Goal: Task Accomplishment & Management: Manage account settings

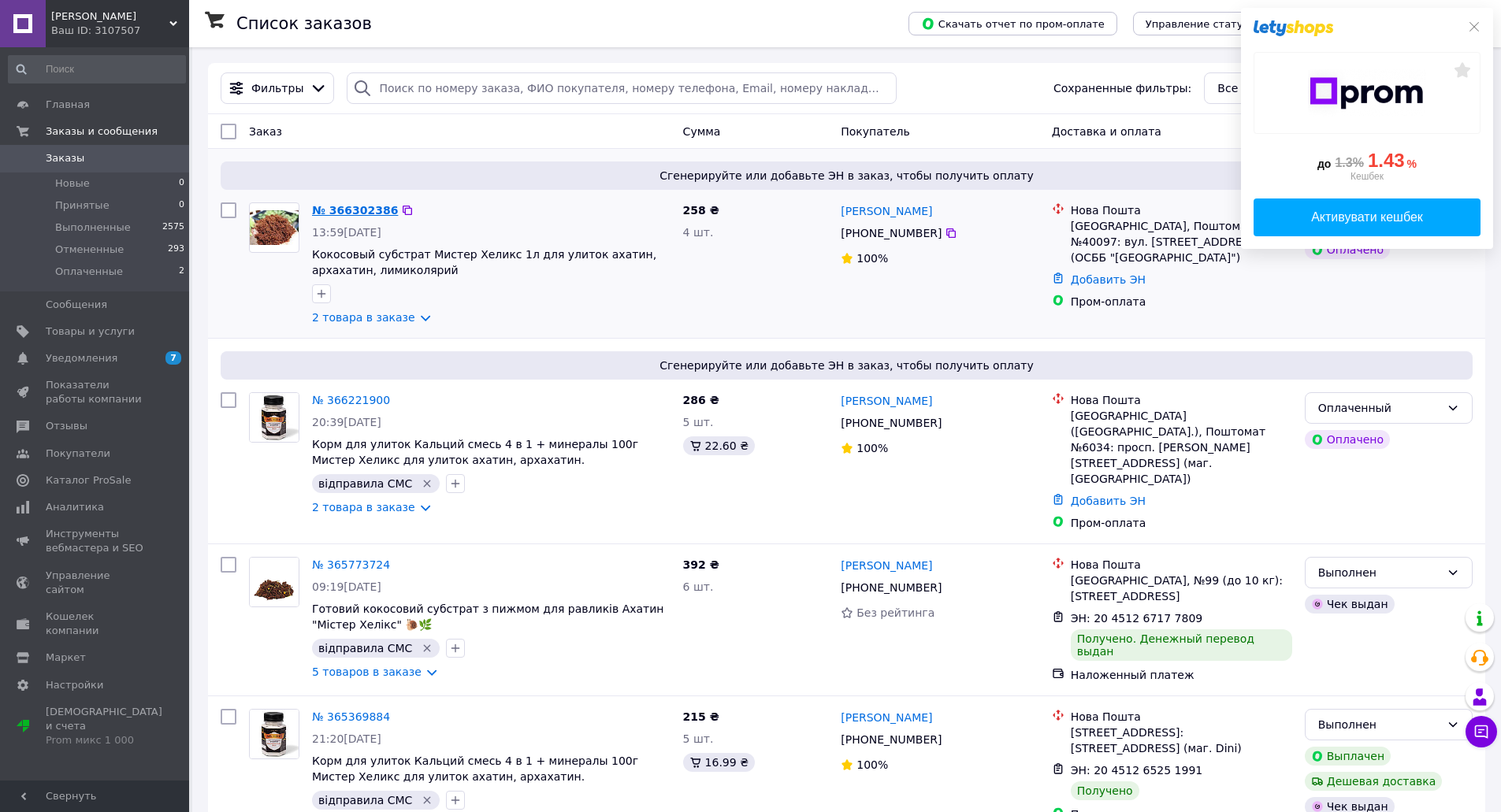
click at [351, 207] on link "№ 366302386" at bounding box center [355, 210] width 86 height 12
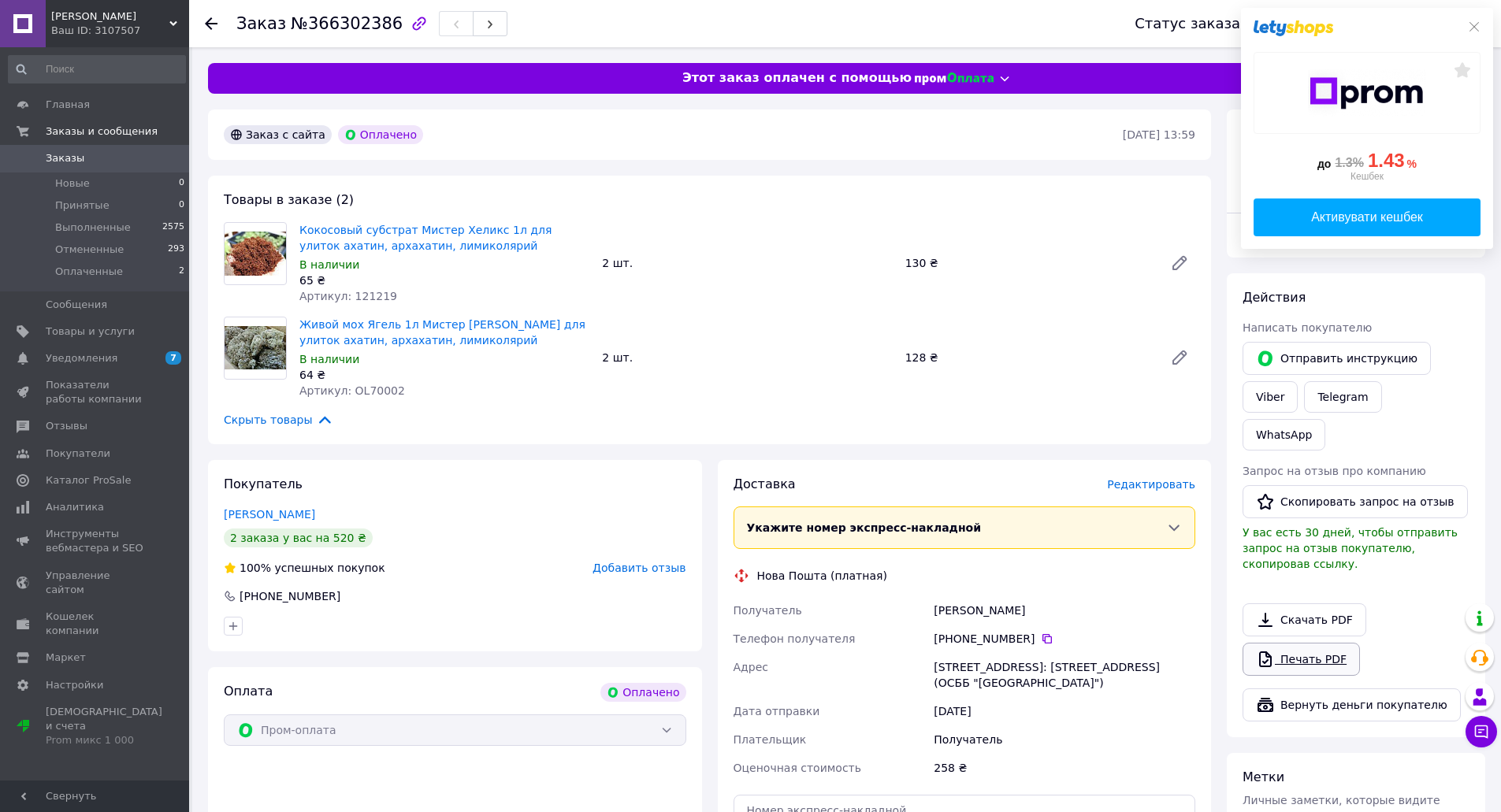
click at [1315, 643] on link "Печать PDF" at bounding box center [1301, 659] width 117 height 33
click at [213, 19] on icon at bounding box center [211, 23] width 12 height 12
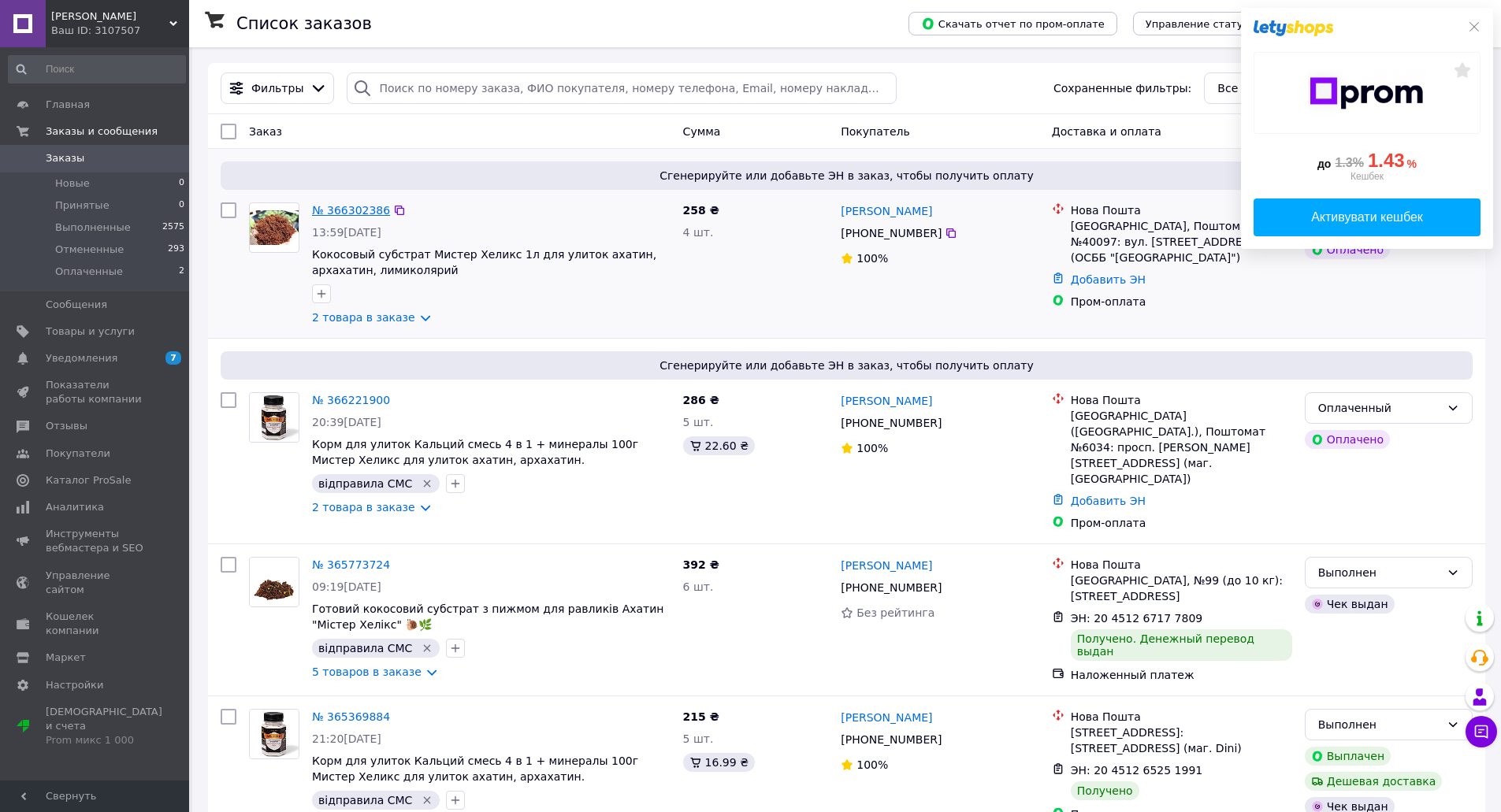
click at [368, 213] on link "№ 366302386" at bounding box center [350, 210] width 78 height 12
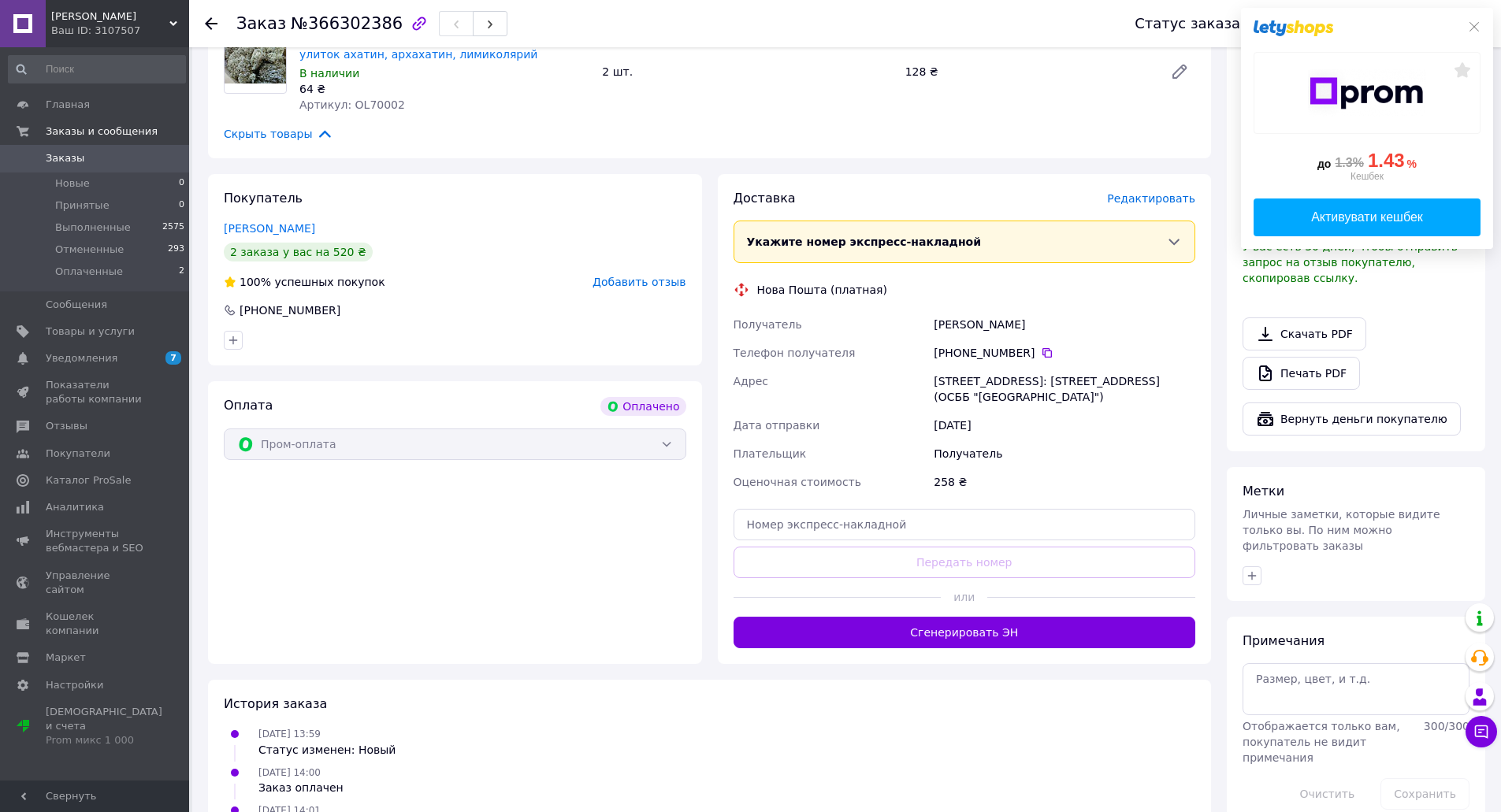
scroll to position [338, 0]
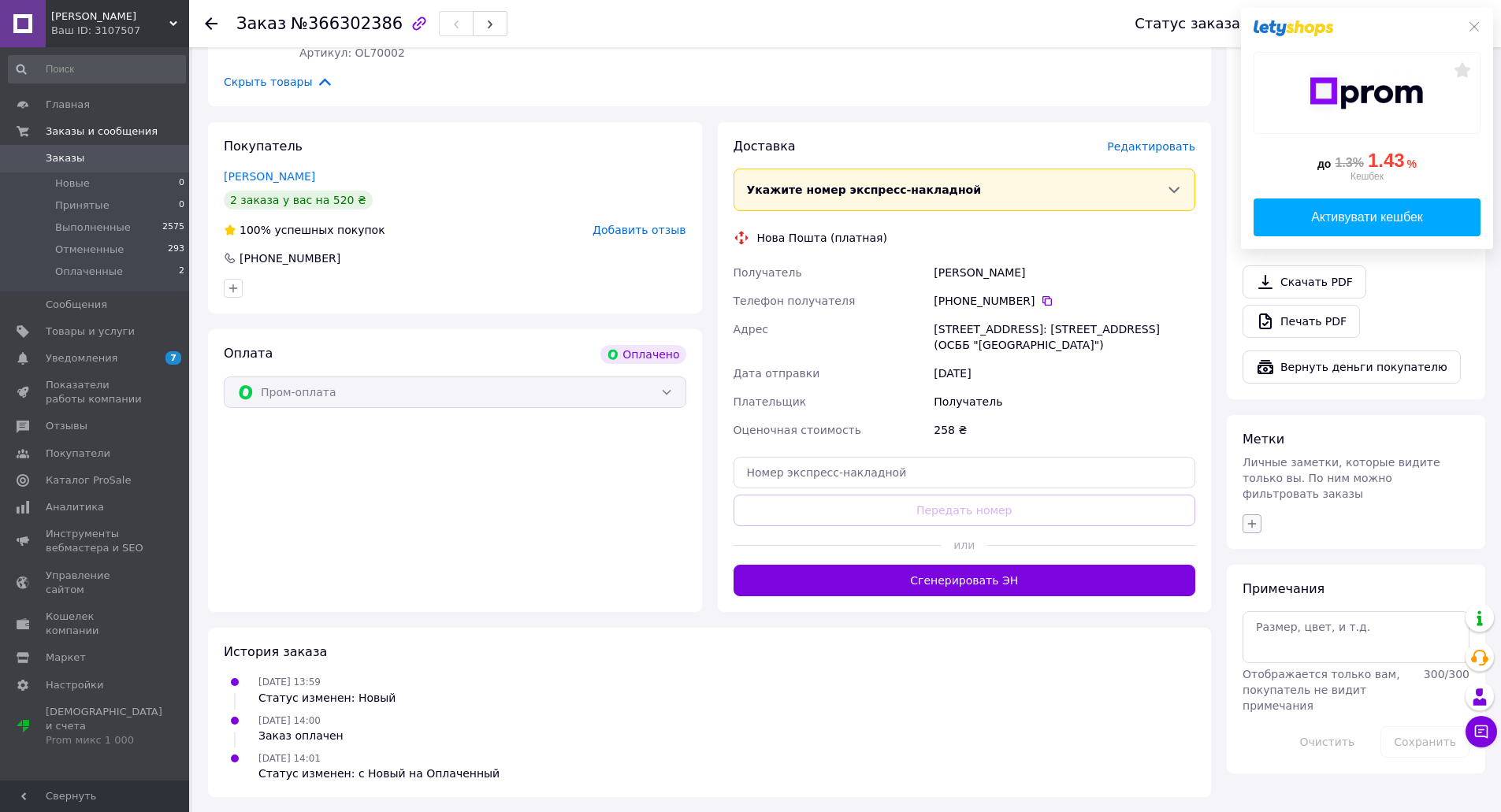
click at [1254, 518] on icon "button" at bounding box center [1252, 523] width 12 height 12
click at [1257, 713] on input "відправила СМС" at bounding box center [1256, 718] width 10 height 10
checkbox input "true"
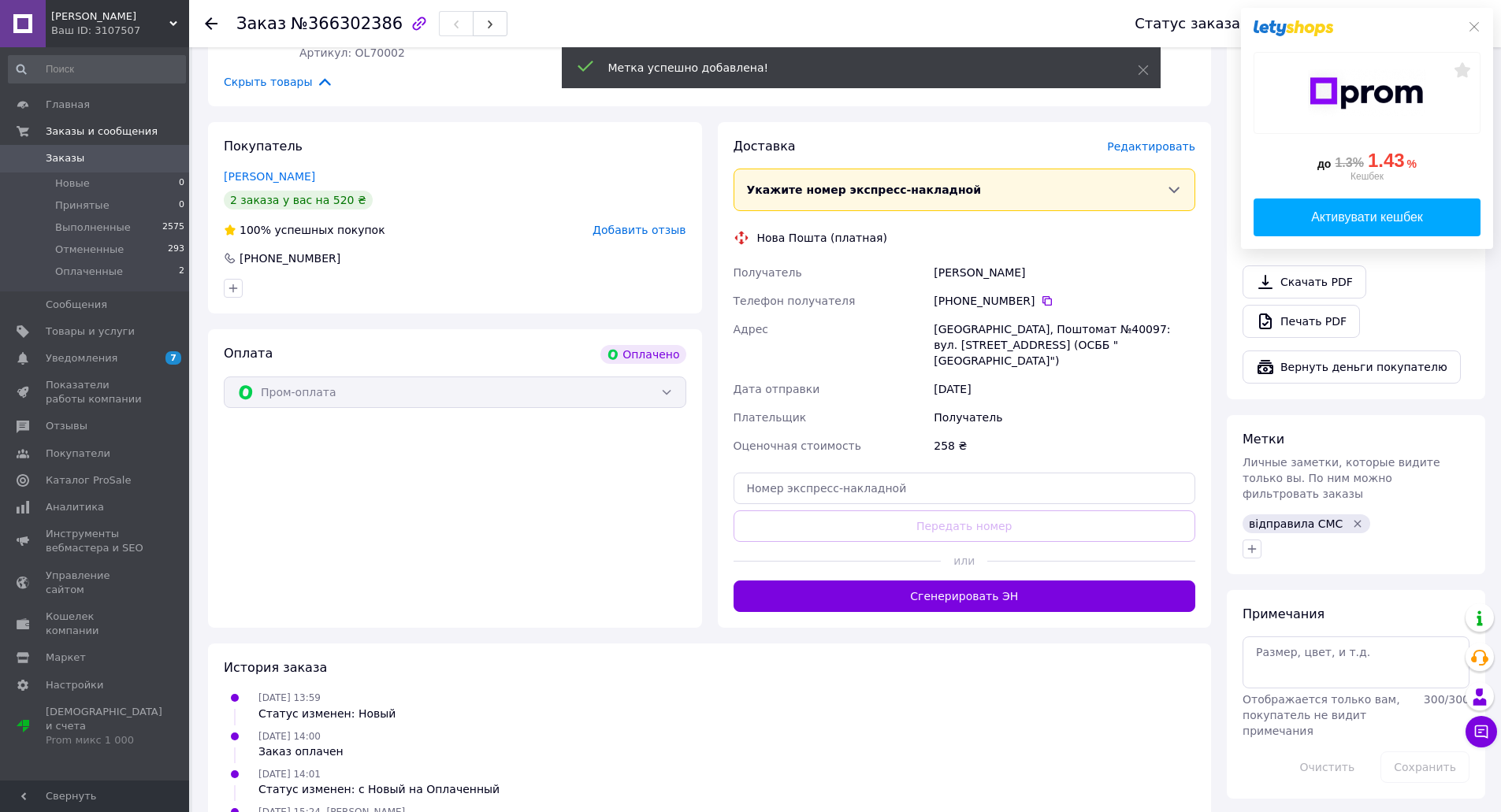
click at [1482, 21] on div "до 1.3% 1.43 % Кешбек Активувати кешбек" at bounding box center [1367, 129] width 252 height 241
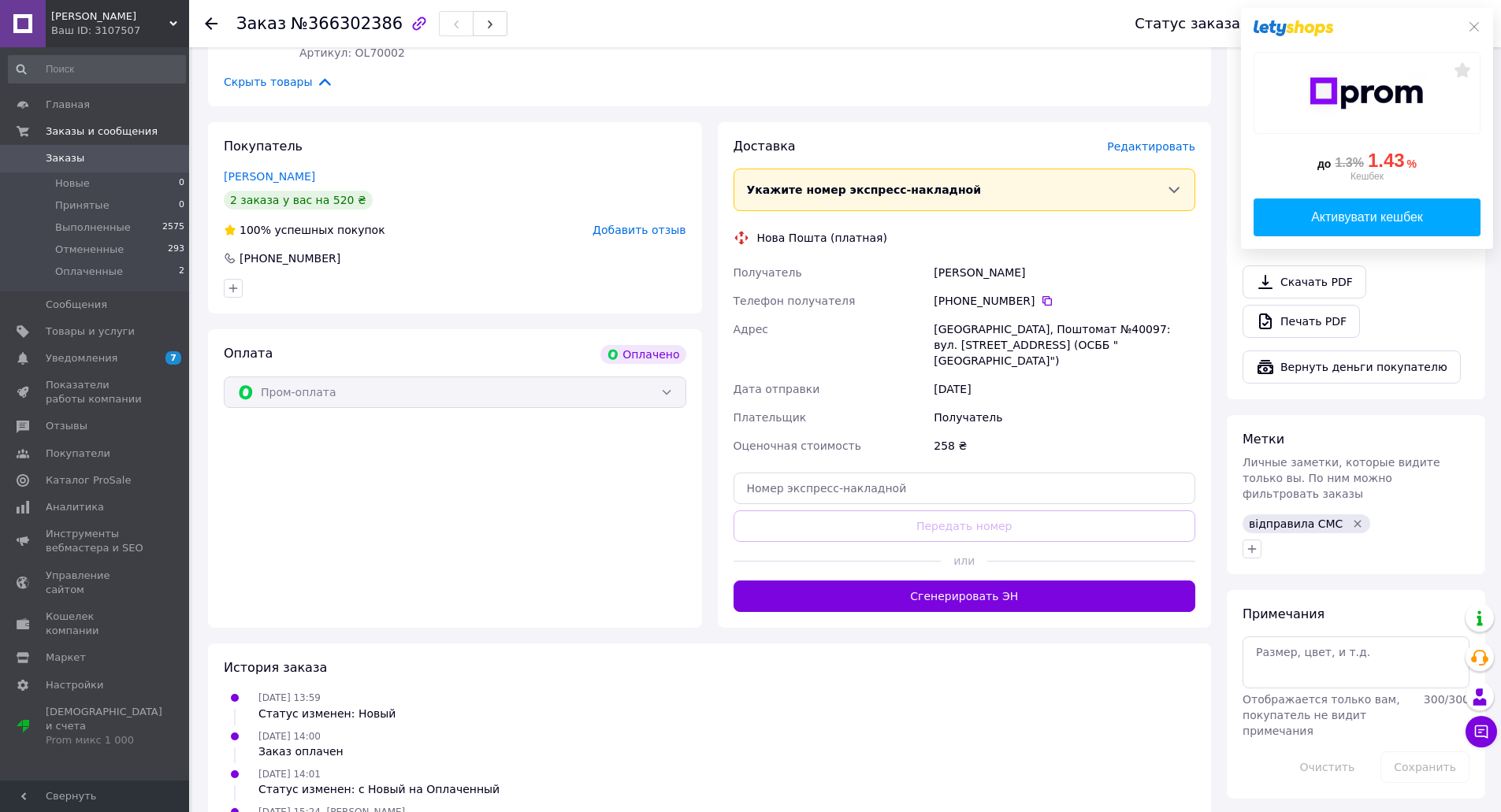
click at [209, 29] on use at bounding box center [211, 23] width 12 height 12
